Goal: Task Accomplishment & Management: Use online tool/utility

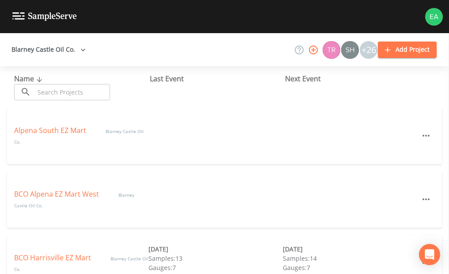
scroll to position [44, 0]
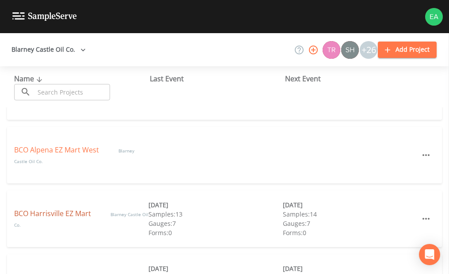
click at [64, 214] on link "BCO Harrisville EZ Mart" at bounding box center [53, 213] width 79 height 10
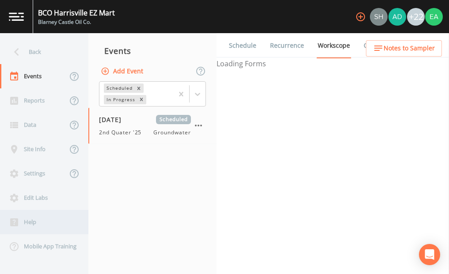
select select "4f082be6-97a7-4f70-a81f-c26a4e896ad7"
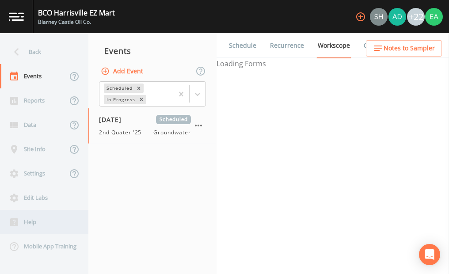
select select "4f082be6-97a7-4f70-a81f-c26a4e896ad7"
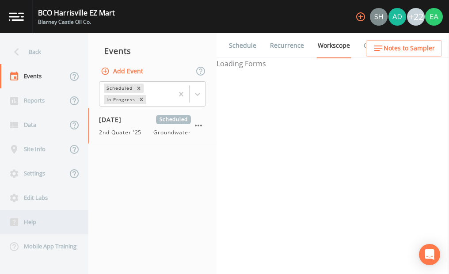
select select "4f082be6-97a7-4f70-a81f-c26a4e896ad7"
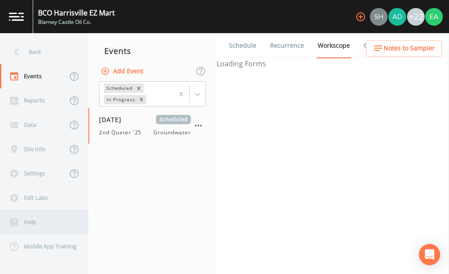
select select "32c6ee38-6f74-4ba1-9d68-2cabd624afbe"
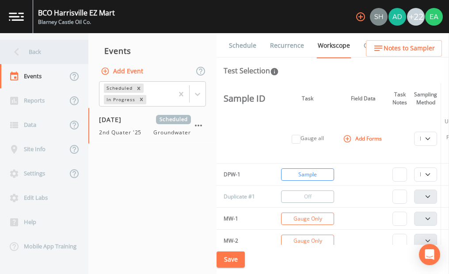
click at [12, 50] on icon at bounding box center [16, 51] width 15 height 15
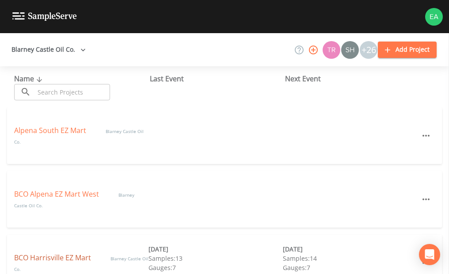
click at [63, 257] on link "BCO Harrisville EZ Mart" at bounding box center [53, 258] width 79 height 10
select select "4f082be6-97a7-4f70-a81f-c26a4e896ad7"
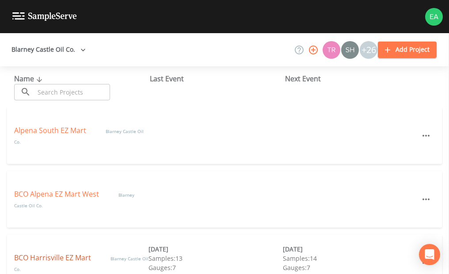
select select "4f082be6-97a7-4f70-a81f-c26a4e896ad7"
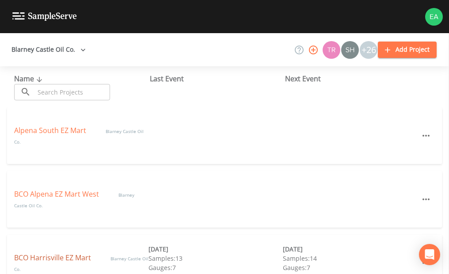
select select "4f082be6-97a7-4f70-a81f-c26a4e896ad7"
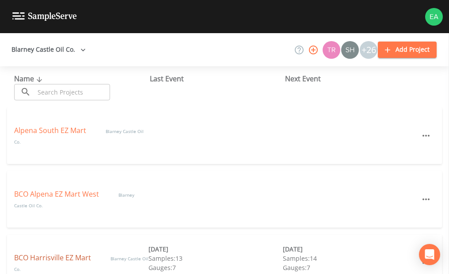
select select "4f082be6-97a7-4f70-a81f-c26a4e896ad7"
select select "32c6ee38-6f74-4ba1-9d68-2cabd624afbe"
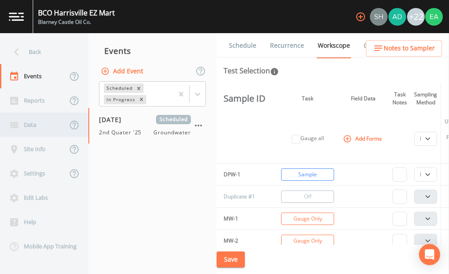
click at [23, 117] on div "Data" at bounding box center [33, 125] width 67 height 24
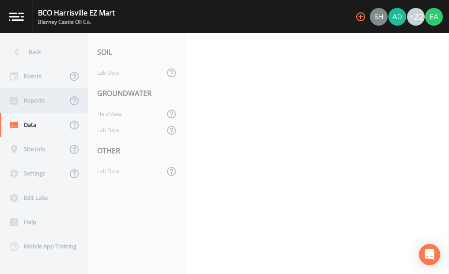
click at [32, 98] on div "Reports" at bounding box center [33, 100] width 67 height 24
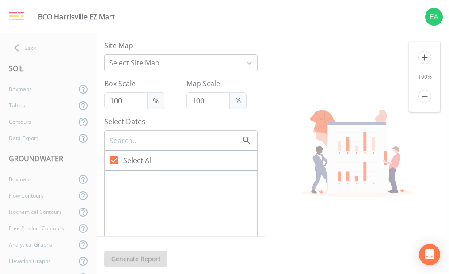
type input "140"
checkbox input "false"
checkbox input "true"
checkbox input "false"
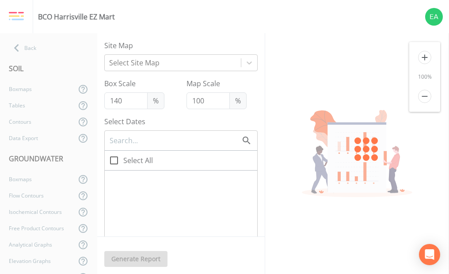
checkbox input "true"
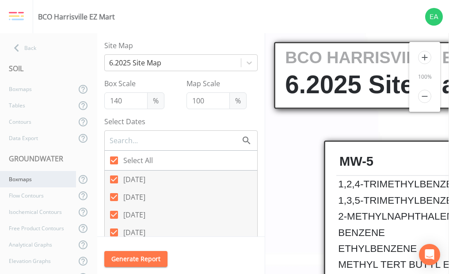
click at [30, 176] on div "Boxmaps" at bounding box center [38, 179] width 76 height 16
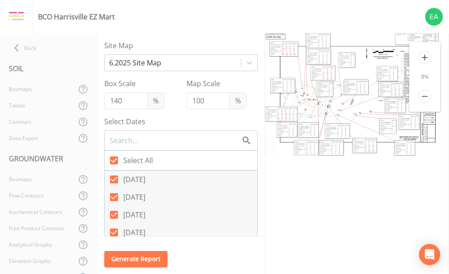
click at [144, 257] on button "Generate Report" at bounding box center [135, 259] width 63 height 16
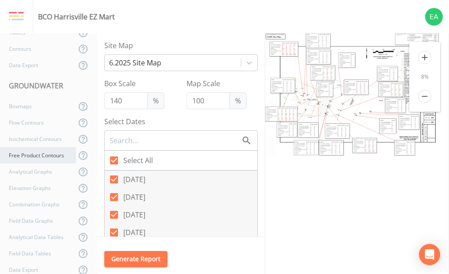
scroll to position [88, 0]
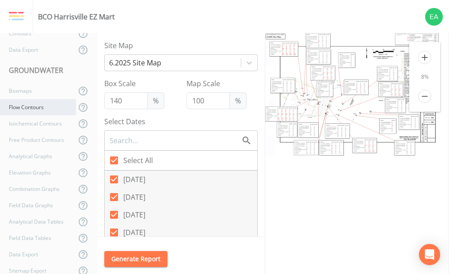
click at [40, 105] on div "Flow Contours" at bounding box center [38, 107] width 76 height 16
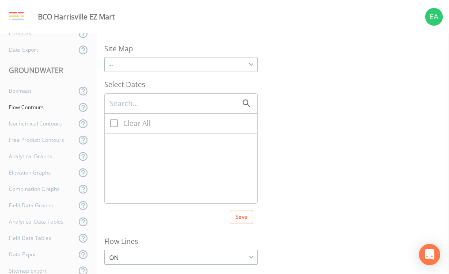
checkbox input "true"
type input "5"
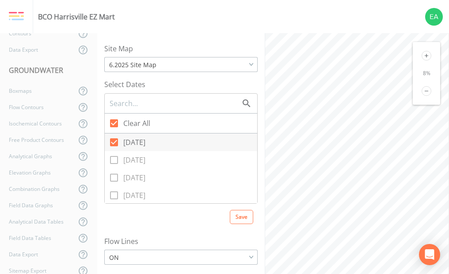
click at [428, 53] on icon at bounding box center [426, 56] width 10 height 10
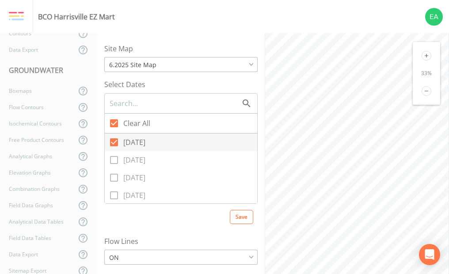
click at [428, 53] on icon at bounding box center [426, 56] width 10 height 10
click at [424, 56] on icon at bounding box center [426, 56] width 10 height 10
click at [427, 57] on icon at bounding box center [426, 56] width 10 height 10
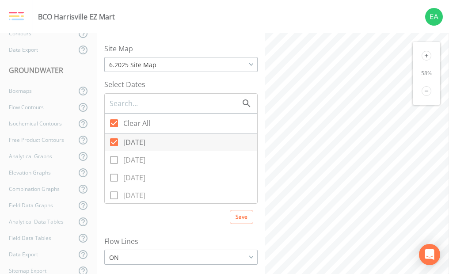
click at [427, 57] on icon at bounding box center [426, 56] width 10 height 10
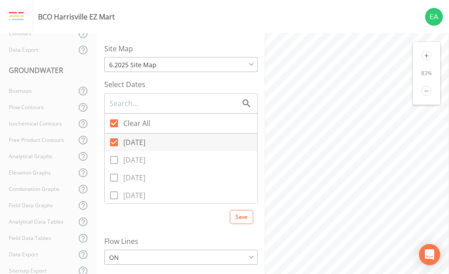
click at [427, 57] on icon at bounding box center [426, 56] width 10 height 10
click at [428, 57] on icon at bounding box center [426, 56] width 10 height 10
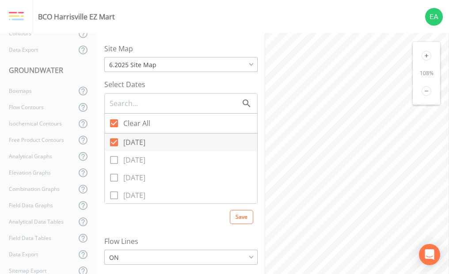
click at [428, 57] on icon at bounding box center [426, 56] width 10 height 10
click at [428, 52] on icon at bounding box center [426, 56] width 10 height 10
click at [429, 52] on icon at bounding box center [426, 56] width 10 height 10
click at [430, 52] on div "128 %" at bounding box center [425, 73] width 27 height 63
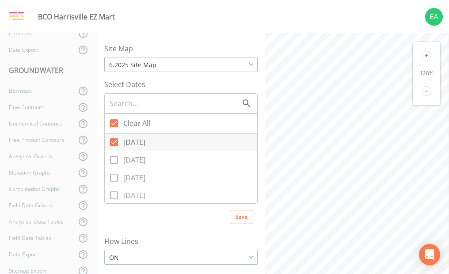
click at [430, 52] on div "128 %" at bounding box center [425, 73] width 27 height 63
click at [414, 71] on div "128 %" at bounding box center [357, 153] width 184 height 241
click at [260, 167] on div "Site Map 6.2025 Site Map 6.2025 Site Map Monitoring Well Location Map June 2024…" at bounding box center [273, 153] width 352 height 241
click at [252, 113] on div "Site Map 6.2025 Site Map 6.2025 Site Map Monitoring Well Location Map June 2024…" at bounding box center [273, 153] width 352 height 241
click at [234, 113] on div "Site Map 6.2025 Site Map 6.2025 Site Map Monitoring Well Location Map June 2024…" at bounding box center [273, 153] width 352 height 241
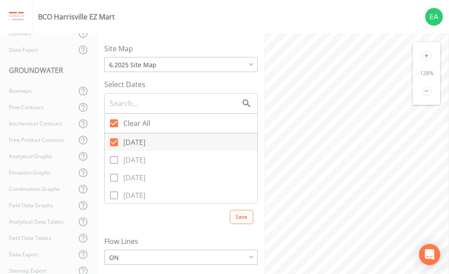
click at [220, 106] on div "Site Map 6.2025 Site Map 6.2025 Site Map Monitoring Well Location Map June 2024…" at bounding box center [273, 153] width 352 height 241
click at [218, 273] on html "BCO Harrisville EZ Mart Back SOIL Boxmaps Tables Contours Data Export GROUNDWAT…" at bounding box center [224, 137] width 449 height 274
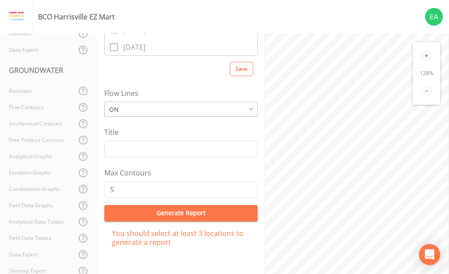
scroll to position [149, 0]
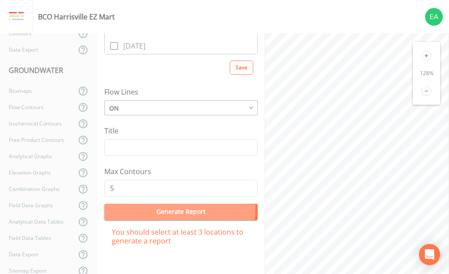
click at [161, 208] on button "Generate Report" at bounding box center [180, 212] width 153 height 16
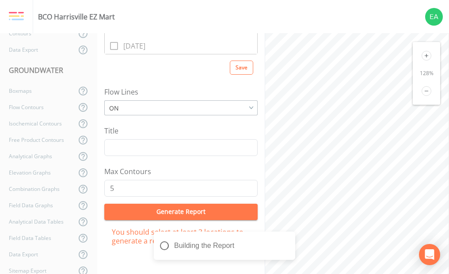
click at [166, 208] on button "Generate Report" at bounding box center [180, 212] width 153 height 16
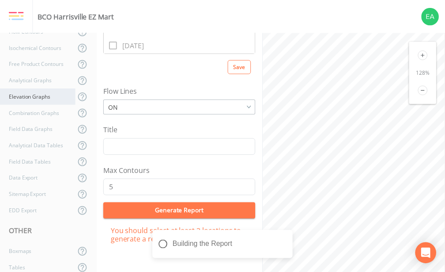
scroll to position [164, 0]
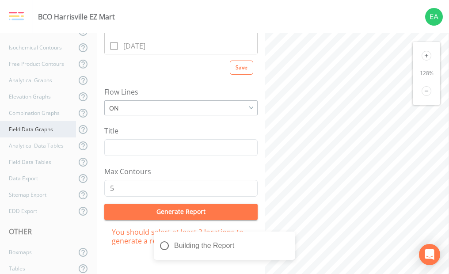
click at [38, 130] on div "Field Data Graphs" at bounding box center [38, 129] width 76 height 16
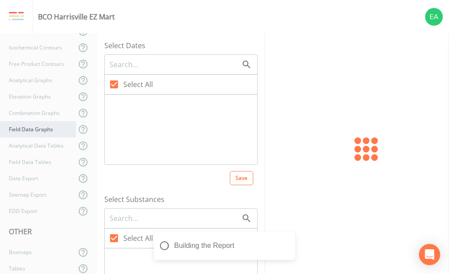
checkbox input "false"
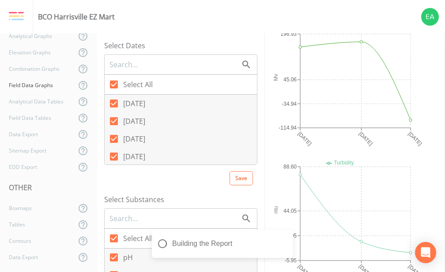
scroll to position [2, 0]
click at [26, 223] on div "Tables" at bounding box center [38, 224] width 76 height 16
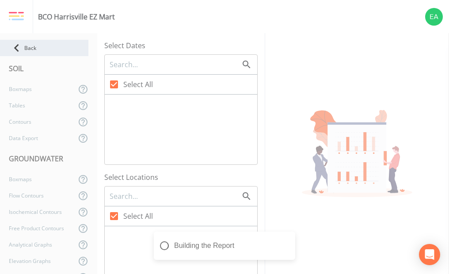
click at [24, 43] on icon at bounding box center [16, 47] width 15 height 15
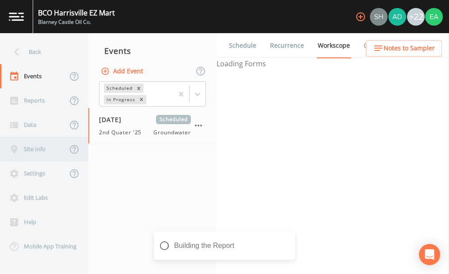
select select "4f082be6-97a7-4f70-a81f-c26a4e896ad7"
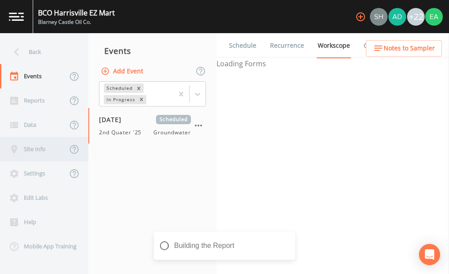
select select "4f082be6-97a7-4f70-a81f-c26a4e896ad7"
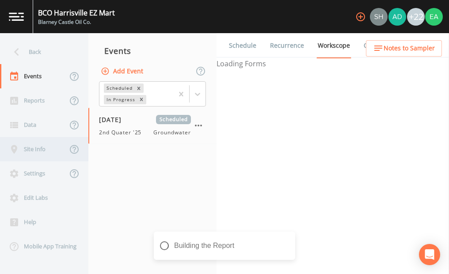
select select "4f082be6-97a7-4f70-a81f-c26a4e896ad7"
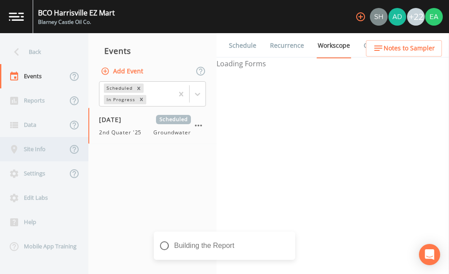
select select "32c6ee38-6f74-4ba1-9d68-2cabd624afbe"
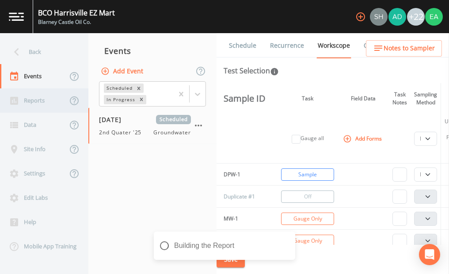
click at [33, 97] on div "Reports" at bounding box center [33, 100] width 67 height 24
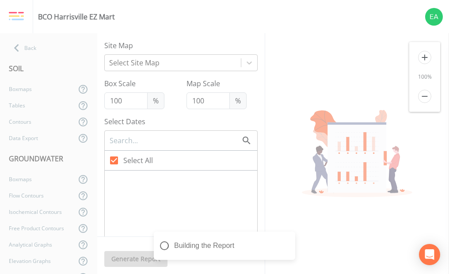
type input "140"
checkbox input "false"
checkbox input "true"
checkbox input "false"
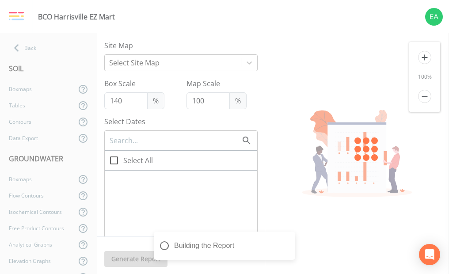
checkbox input "true"
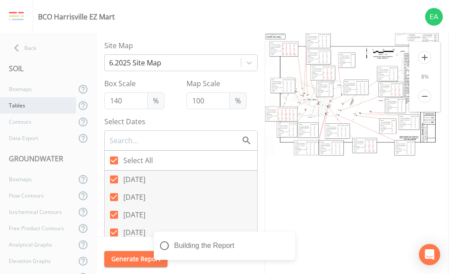
click at [27, 107] on div "Tables" at bounding box center [38, 105] width 76 height 16
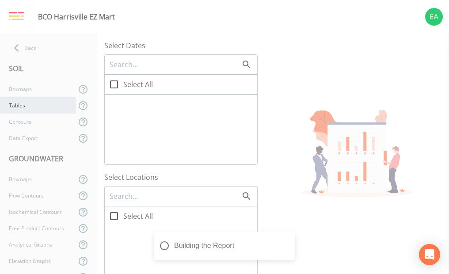
checkbox input "true"
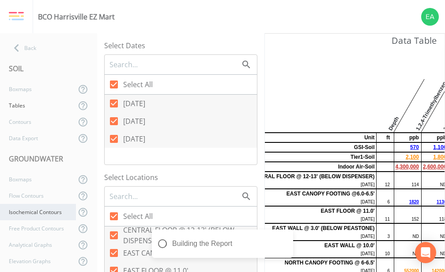
scroll to position [44, 0]
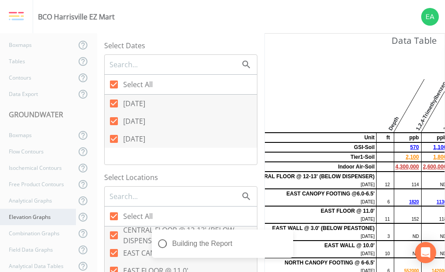
click at [26, 212] on div "Elevation Graphs" at bounding box center [38, 216] width 76 height 16
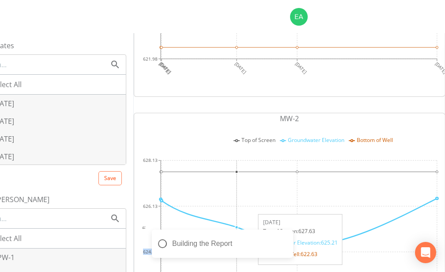
scroll to position [403, 0]
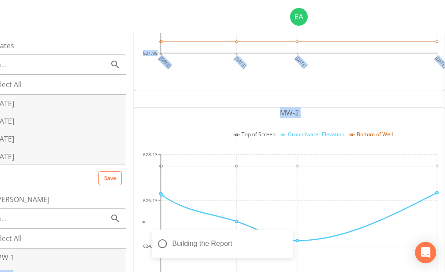
drag, startPoint x: 184, startPoint y: 271, endPoint x: 65, endPoint y: 257, distance: 119.6
click at [65, 257] on div "Select Dates Select All 06/10/2025 04/19/2025 11/06/2024 08/27/2024 05/31/2024 …" at bounding box center [205, 152] width 479 height 238
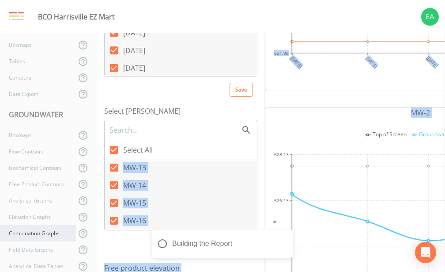
scroll to position [88, 0]
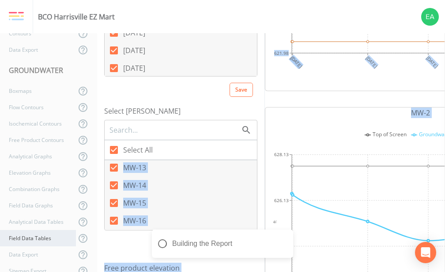
click at [49, 238] on div "Field Data Tables" at bounding box center [38, 238] width 76 height 16
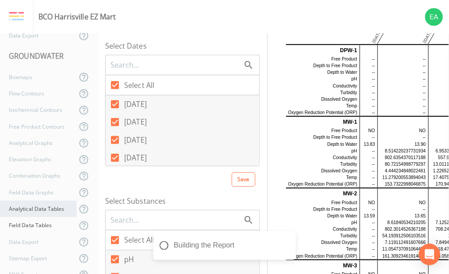
scroll to position [88, 0]
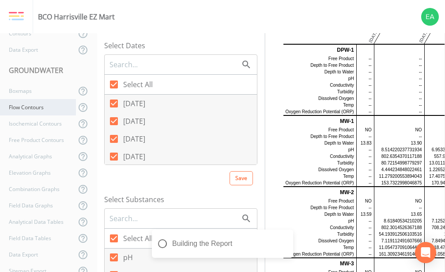
click at [39, 110] on div "Flow Contours" at bounding box center [38, 107] width 76 height 16
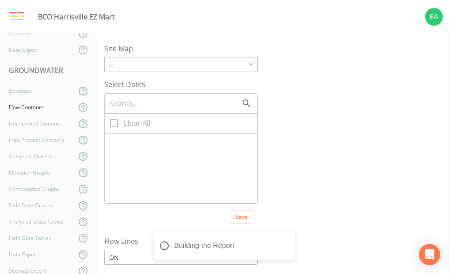
checkbox input "true"
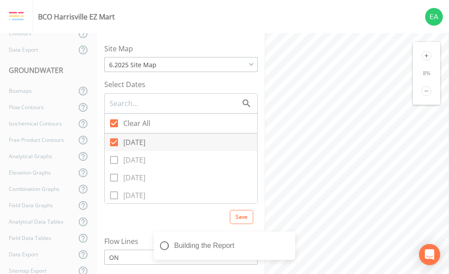
drag, startPoint x: 246, startPoint y: 262, endPoint x: 282, endPoint y: 265, distance: 36.8
click at [282, 265] on div "Building the Report" at bounding box center [224, 248] width 141 height 35
drag, startPoint x: 223, startPoint y: 261, endPoint x: 227, endPoint y: 265, distance: 5.0
click at [227, 265] on div "Building the Report" at bounding box center [224, 248] width 141 height 35
click at [290, 240] on icon "close" at bounding box center [289, 240] width 4 height 4
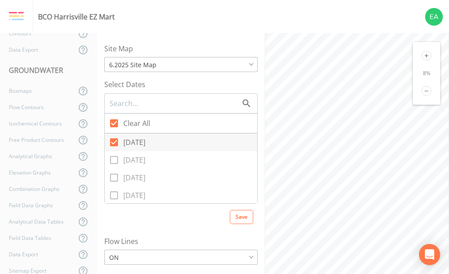
click at [215, 64] on div "6.2025 Site Map" at bounding box center [181, 64] width 152 height 13
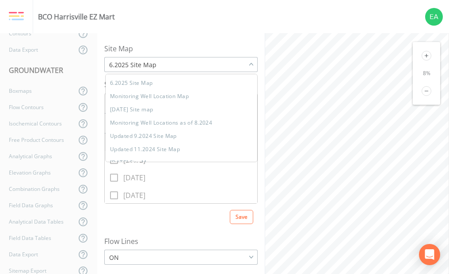
click at [223, 24] on div "BCO Harrisville EZ Mart" at bounding box center [224, 16] width 449 height 33
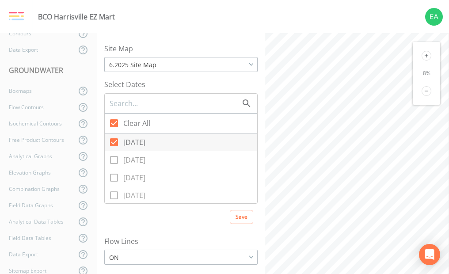
click at [246, 259] on div "ON" at bounding box center [181, 257] width 152 height 13
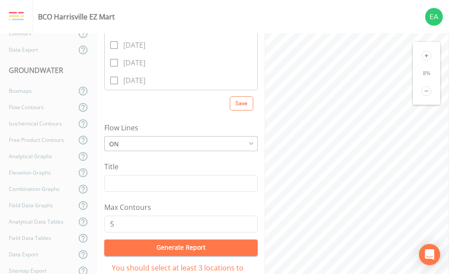
scroll to position [144, 0]
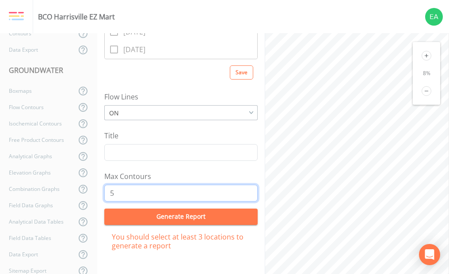
click at [173, 194] on input "5" at bounding box center [180, 193] width 153 height 17
click at [244, 190] on input "6" at bounding box center [180, 193] width 153 height 17
click at [245, 194] on input "5" at bounding box center [180, 193] width 153 height 17
click at [245, 194] on input "4" at bounding box center [180, 193] width 153 height 17
click at [245, 194] on input "3" at bounding box center [180, 193] width 153 height 17
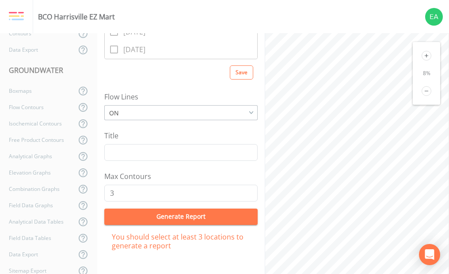
click at [190, 219] on button "Generate Report" at bounding box center [180, 216] width 153 height 16
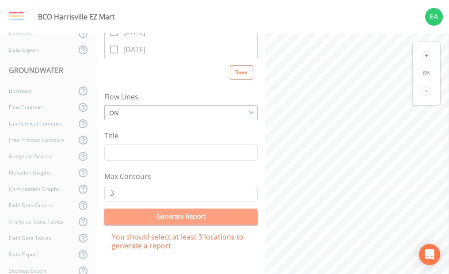
click at [203, 220] on button "Generate Report" at bounding box center [180, 216] width 153 height 16
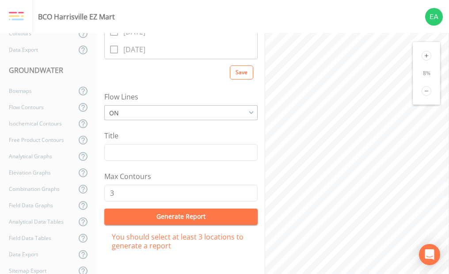
scroll to position [149, 0]
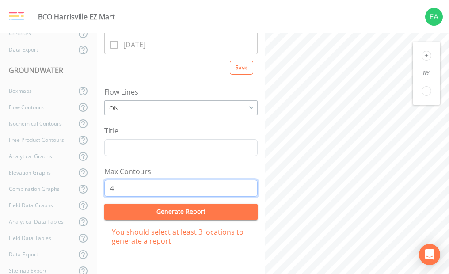
click at [244, 184] on input "4" at bounding box center [180, 188] width 153 height 17
click at [246, 190] on input "3" at bounding box center [180, 188] width 153 height 17
click at [246, 190] on input "2" at bounding box center [180, 188] width 153 height 17
click at [246, 190] on input "1" at bounding box center [180, 188] width 153 height 17
click at [198, 214] on button "Generate Report" at bounding box center [180, 212] width 153 height 16
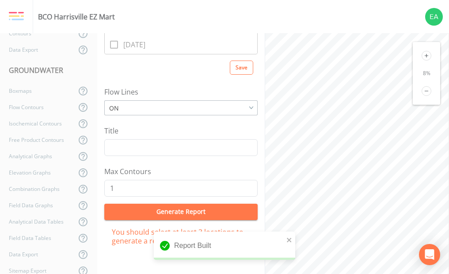
click at [185, 250] on div "Report Built" at bounding box center [224, 245] width 141 height 28
click at [165, 246] on icon "Notifications Alt+T" at bounding box center [165, 246] width 10 height 10
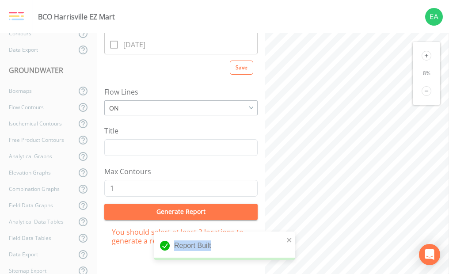
click at [165, 246] on icon "Notifications Alt+T" at bounding box center [165, 246] width 10 height 10
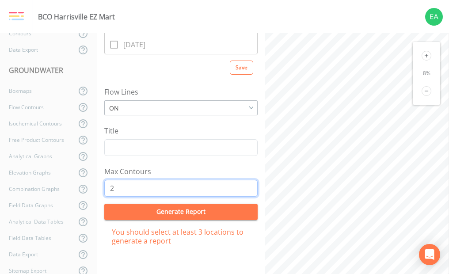
click at [246, 185] on input "2" at bounding box center [180, 188] width 153 height 17
click at [247, 192] on input "1" at bounding box center [180, 188] width 153 height 17
click at [247, 192] on input "0" at bounding box center [180, 188] width 153 height 17
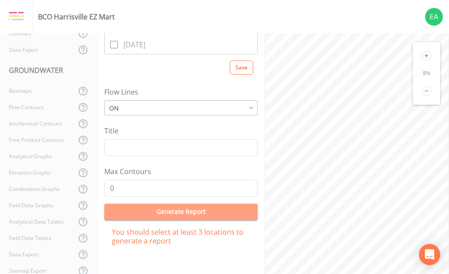
click at [208, 215] on button "Generate Report" at bounding box center [180, 212] width 153 height 16
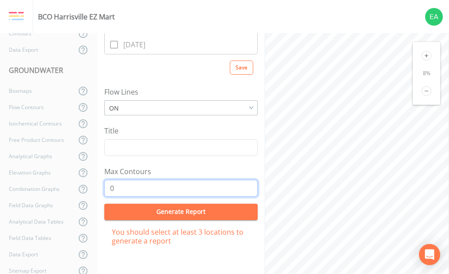
click at [172, 194] on input "0" at bounding box center [180, 188] width 153 height 17
click at [244, 191] on input "-1" at bounding box center [180, 188] width 153 height 17
click at [244, 191] on input "-2" at bounding box center [180, 188] width 153 height 17
type input "-3"
click at [244, 191] on input "-3" at bounding box center [180, 188] width 153 height 17
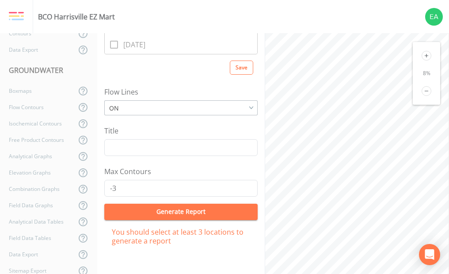
click at [206, 216] on button "Generate Report" at bounding box center [180, 212] width 153 height 16
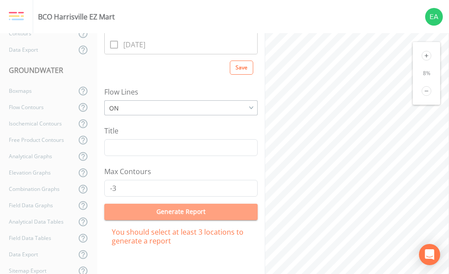
click at [206, 216] on button "Generate Report" at bounding box center [180, 212] width 153 height 16
